Goal: Task Accomplishment & Management: Use online tool/utility

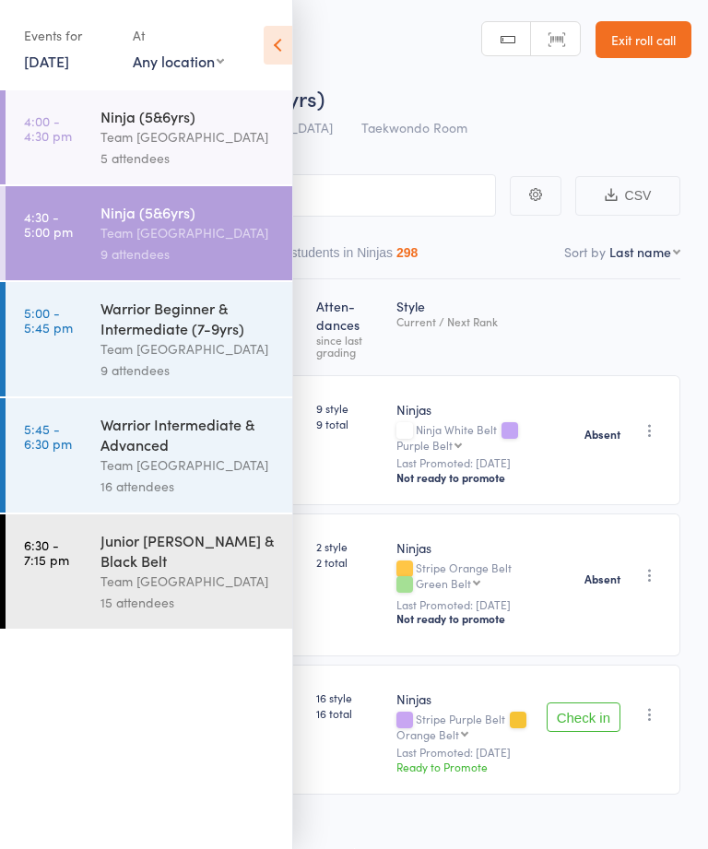
click at [100, 359] on div "Team [GEOGRAPHIC_DATA]" at bounding box center [188, 348] width 176 height 21
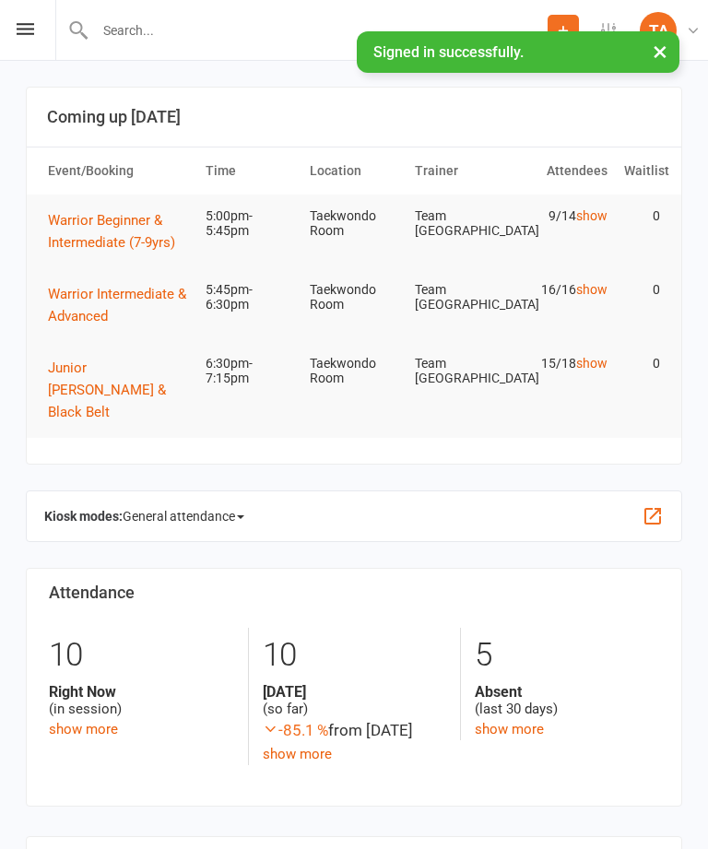
click at [32, 23] on icon at bounding box center [26, 29] width 18 height 12
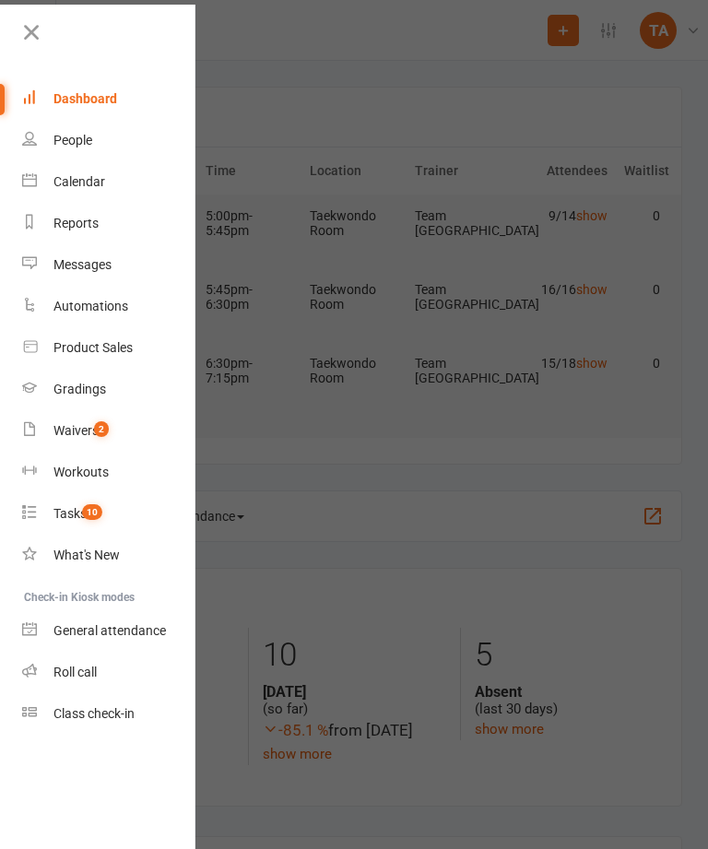
click at [89, 664] on link "Roll call" at bounding box center [109, 672] width 174 height 41
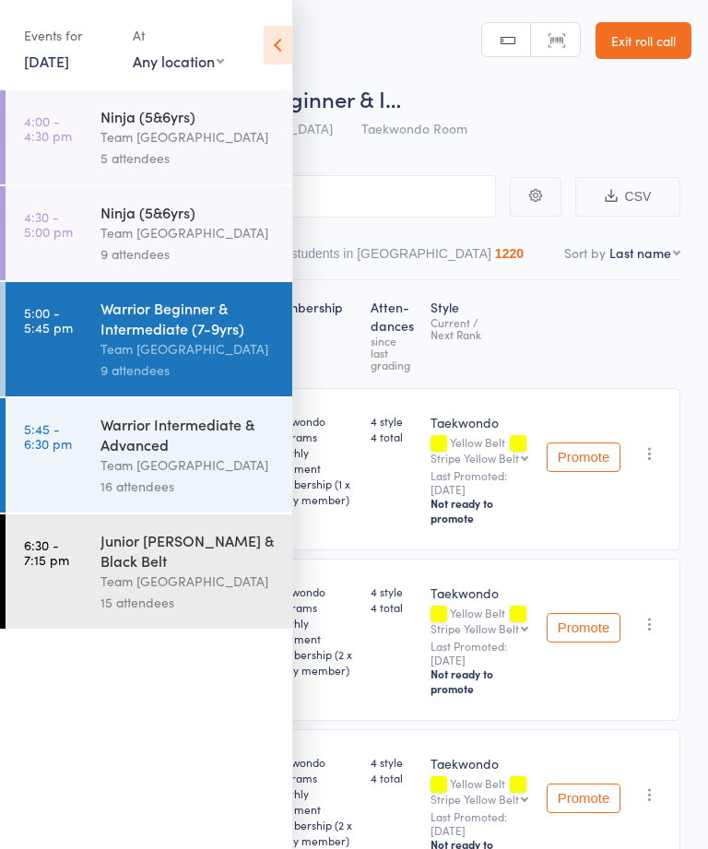
click at [121, 469] on div "Team [GEOGRAPHIC_DATA]" at bounding box center [188, 464] width 176 height 21
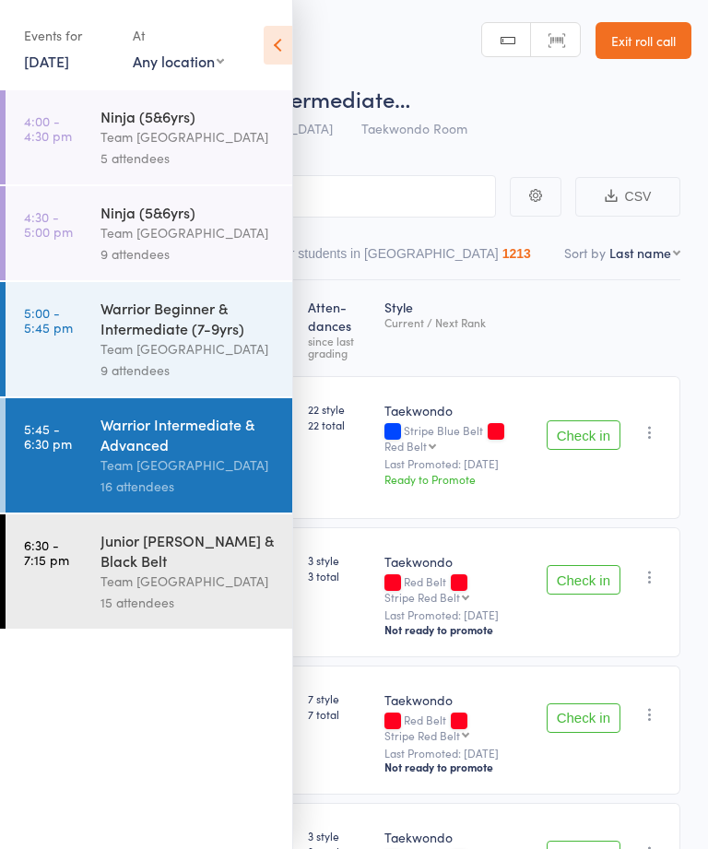
click at [285, 47] on icon at bounding box center [278, 45] width 29 height 39
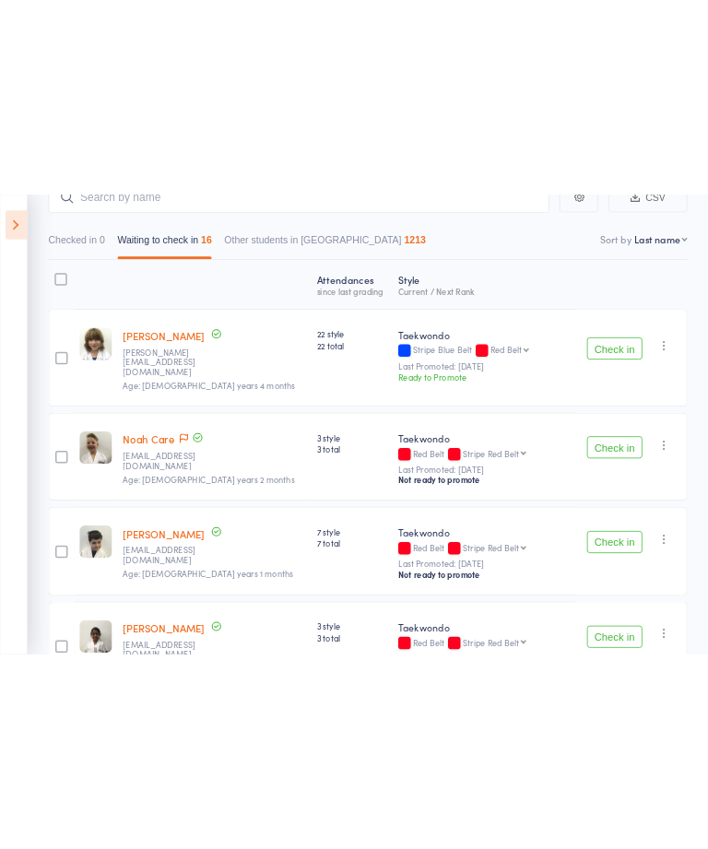
scroll to position [118, 0]
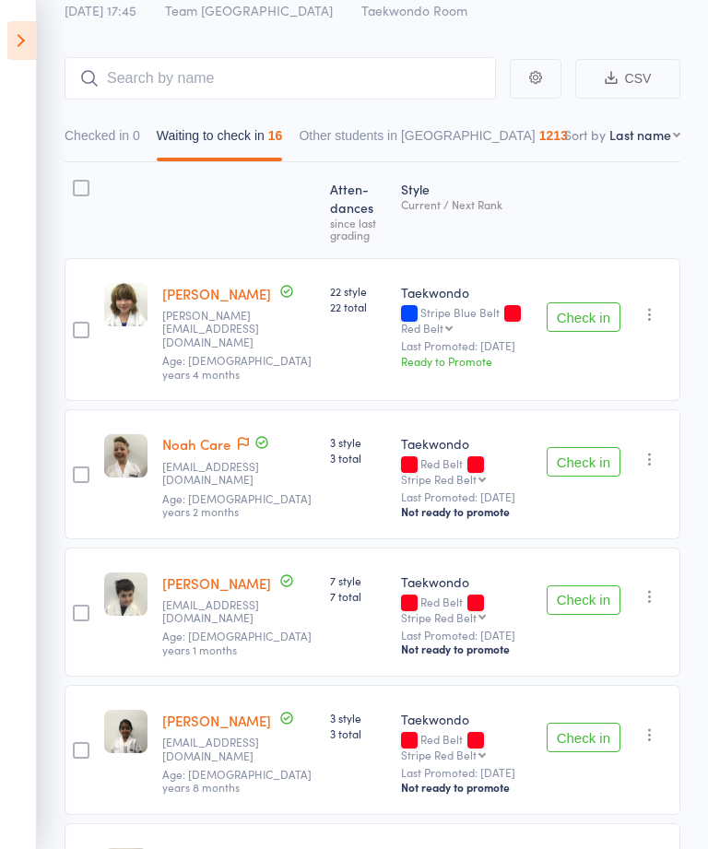
click at [623, 161] on nav "Checked in 0 Waiting to check in 16 Other students in Taekwondo 1213" at bounding box center [372, 140] width 632 height 42
